Goal: Navigation & Orientation: Find specific page/section

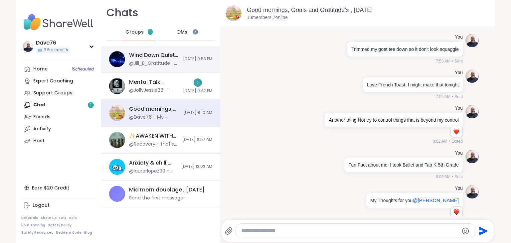
click at [183, 59] on span "[DATE] 9:53 PM" at bounding box center [197, 59] width 29 height 6
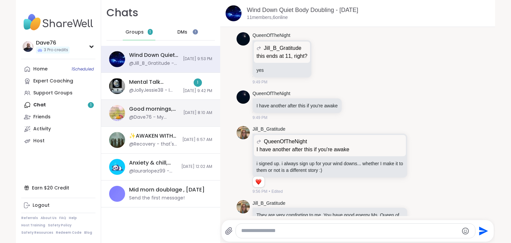
click at [166, 120] on div "@Dave76 - My Thoughts for you @[PERSON_NAME]" at bounding box center [154, 117] width 50 height 7
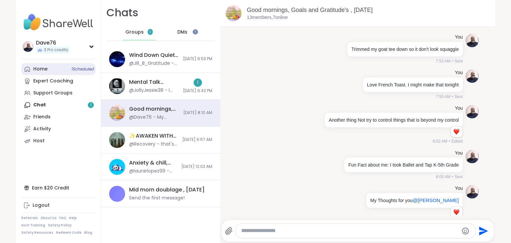
click at [41, 70] on div "Home 1 Scheduled" at bounding box center [40, 69] width 14 height 7
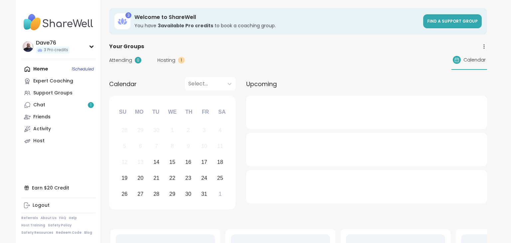
click at [41, 70] on div "Home 1 Scheduled Expert Coaching Support Groups Chat 1 Friends Activity Host" at bounding box center [58, 105] width 74 height 84
click at [49, 43] on div "Dave76" at bounding box center [53, 42] width 34 height 7
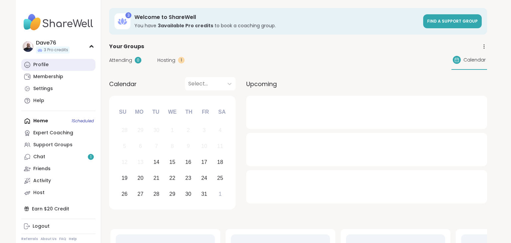
click at [39, 62] on div "Profile" at bounding box center [40, 64] width 15 height 7
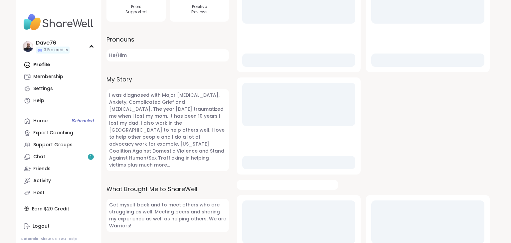
scroll to position [231, 0]
